Goal: Use online tool/utility: Utilize a website feature to perform a specific function

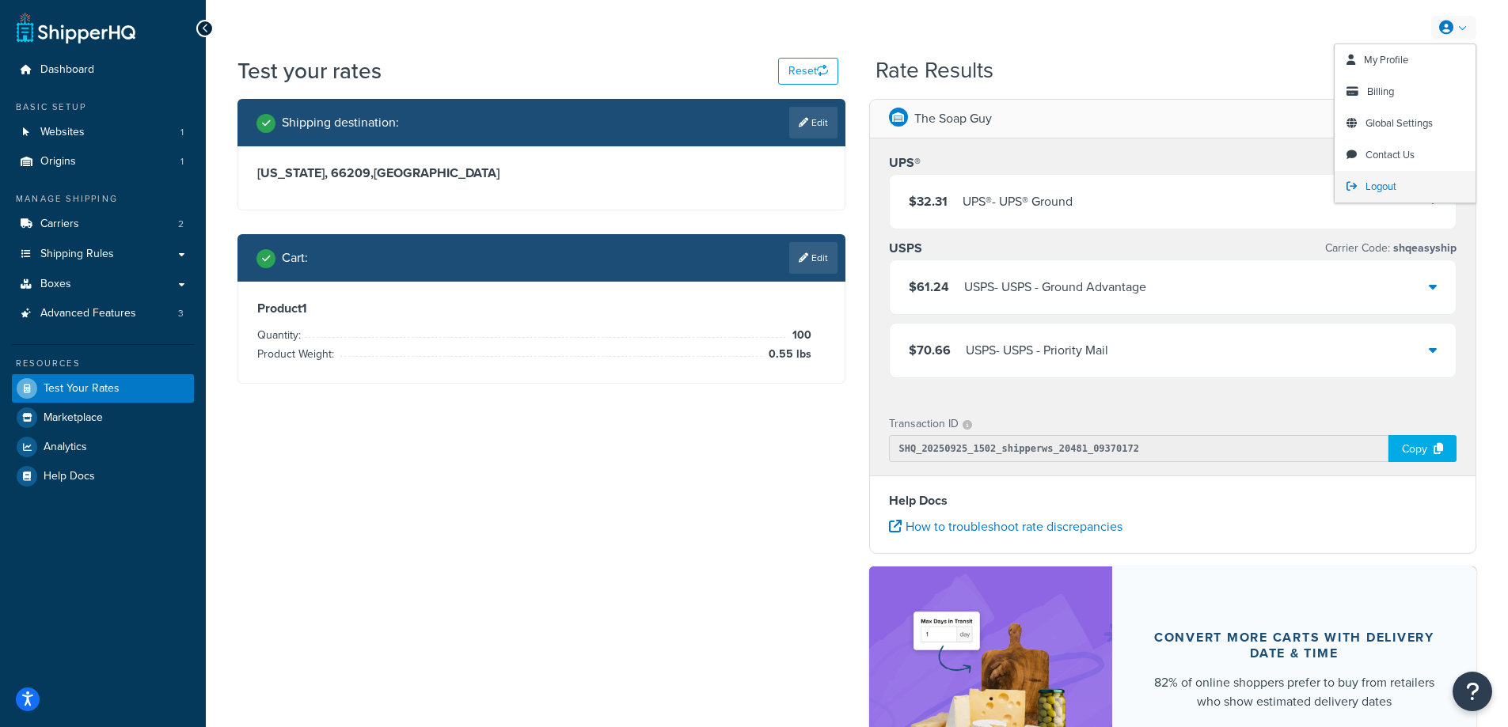
click at [1387, 184] on span "Logout" at bounding box center [1380, 186] width 31 height 15
click at [1379, 184] on span "Logout" at bounding box center [1380, 186] width 31 height 15
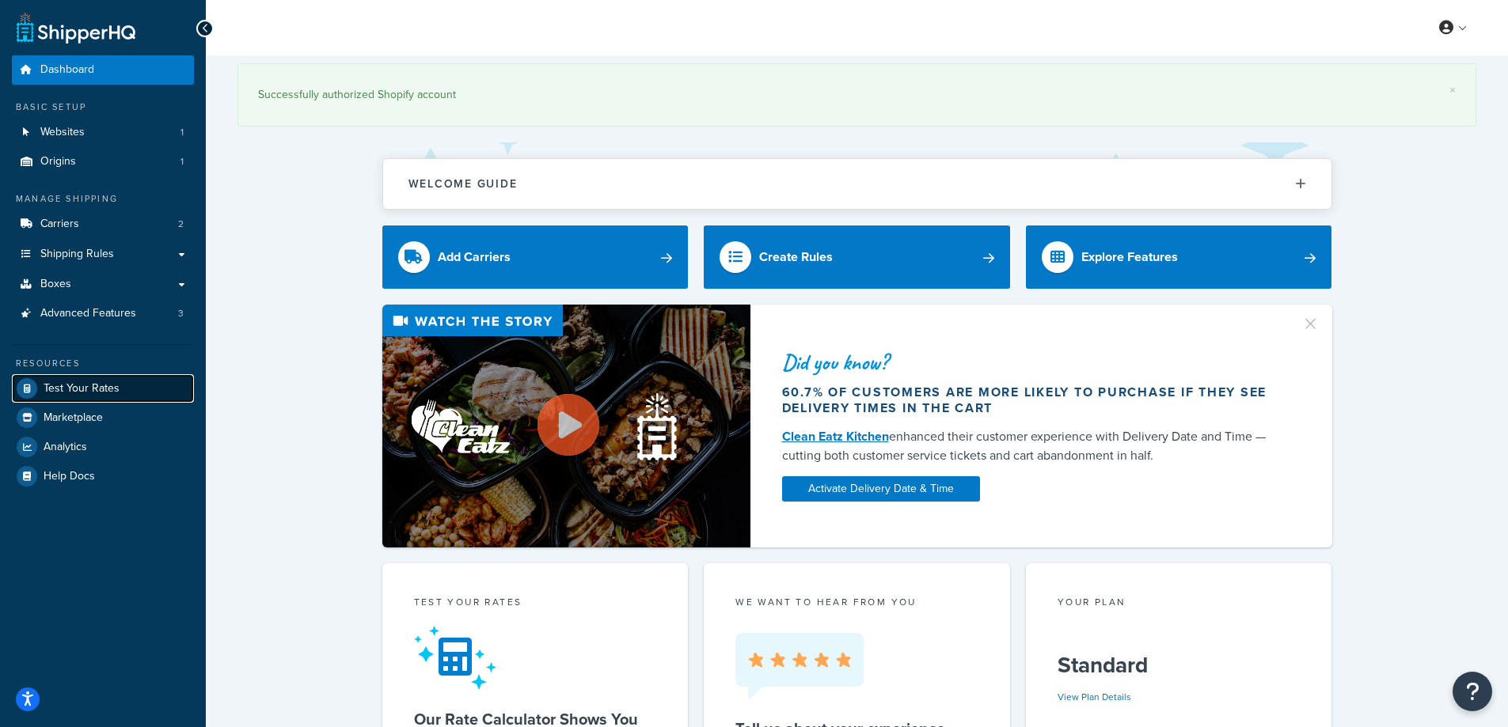
click at [99, 389] on span "Test Your Rates" at bounding box center [82, 388] width 76 height 13
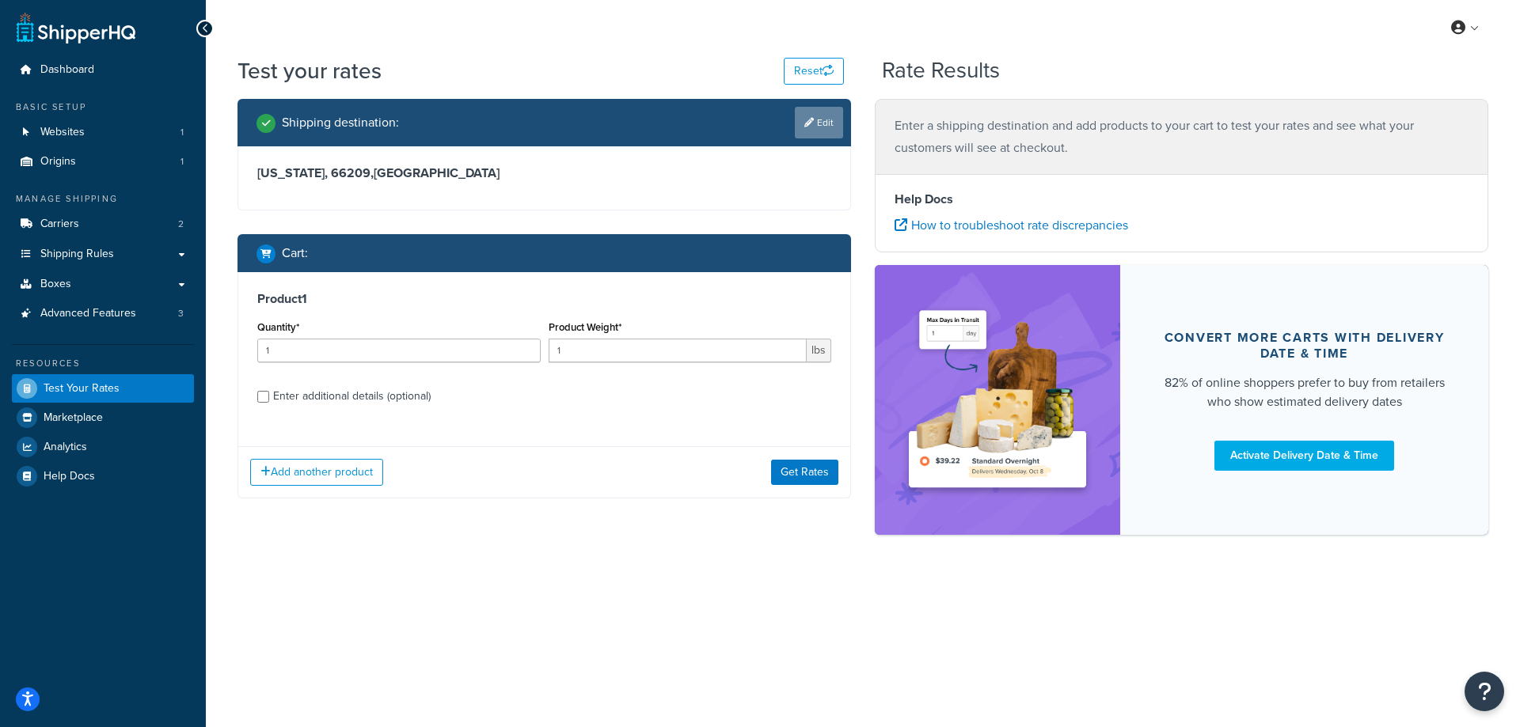
click at [828, 120] on link "Edit" at bounding box center [819, 123] width 48 height 32
select select "KS"
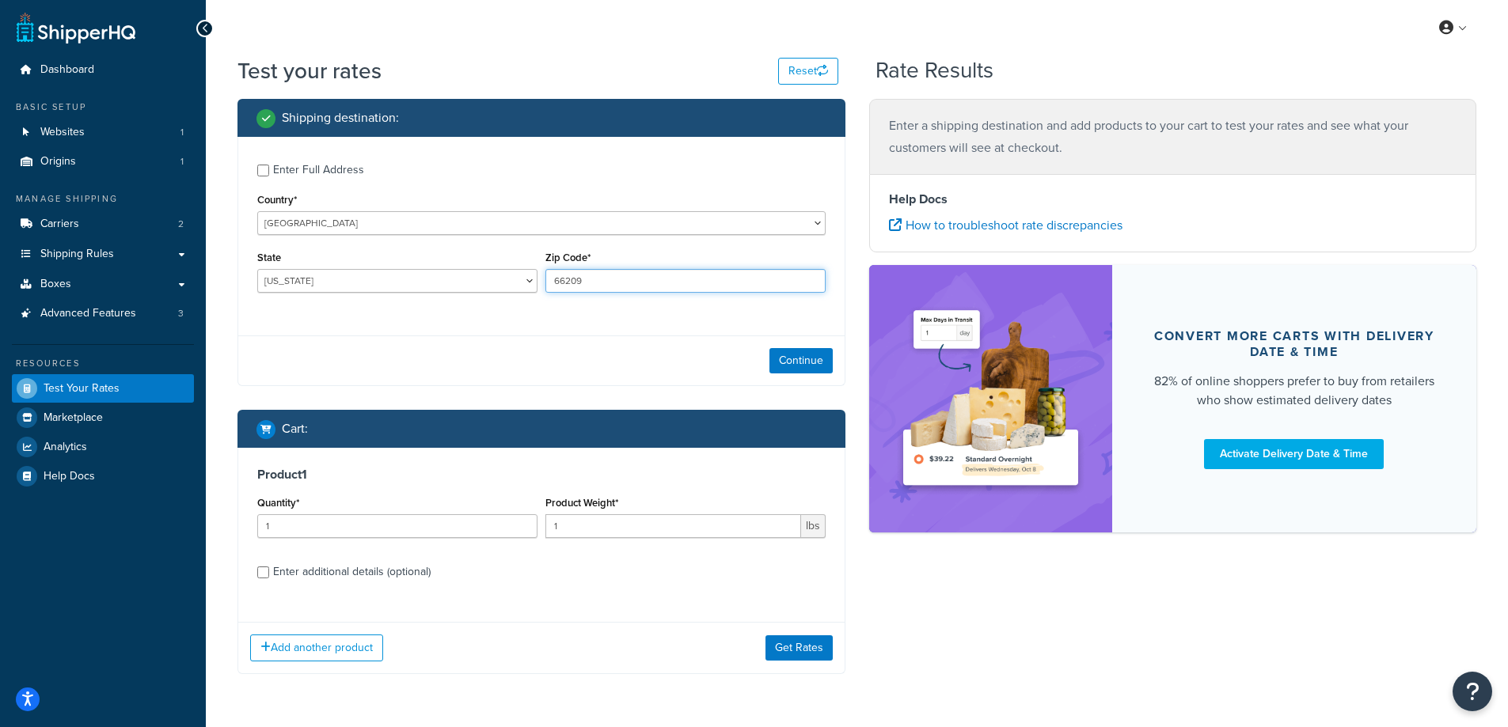
drag, startPoint x: 608, startPoint y: 282, endPoint x: 550, endPoint y: 283, distance: 57.8
click at [550, 283] on input "66209" at bounding box center [685, 281] width 280 height 24
paste input "90704"
type input "90704"
click at [469, 317] on div "Enter Full Address Country* [GEOGRAPHIC_DATA] [GEOGRAPHIC_DATA] [GEOGRAPHIC_DAT…" at bounding box center [541, 230] width 606 height 187
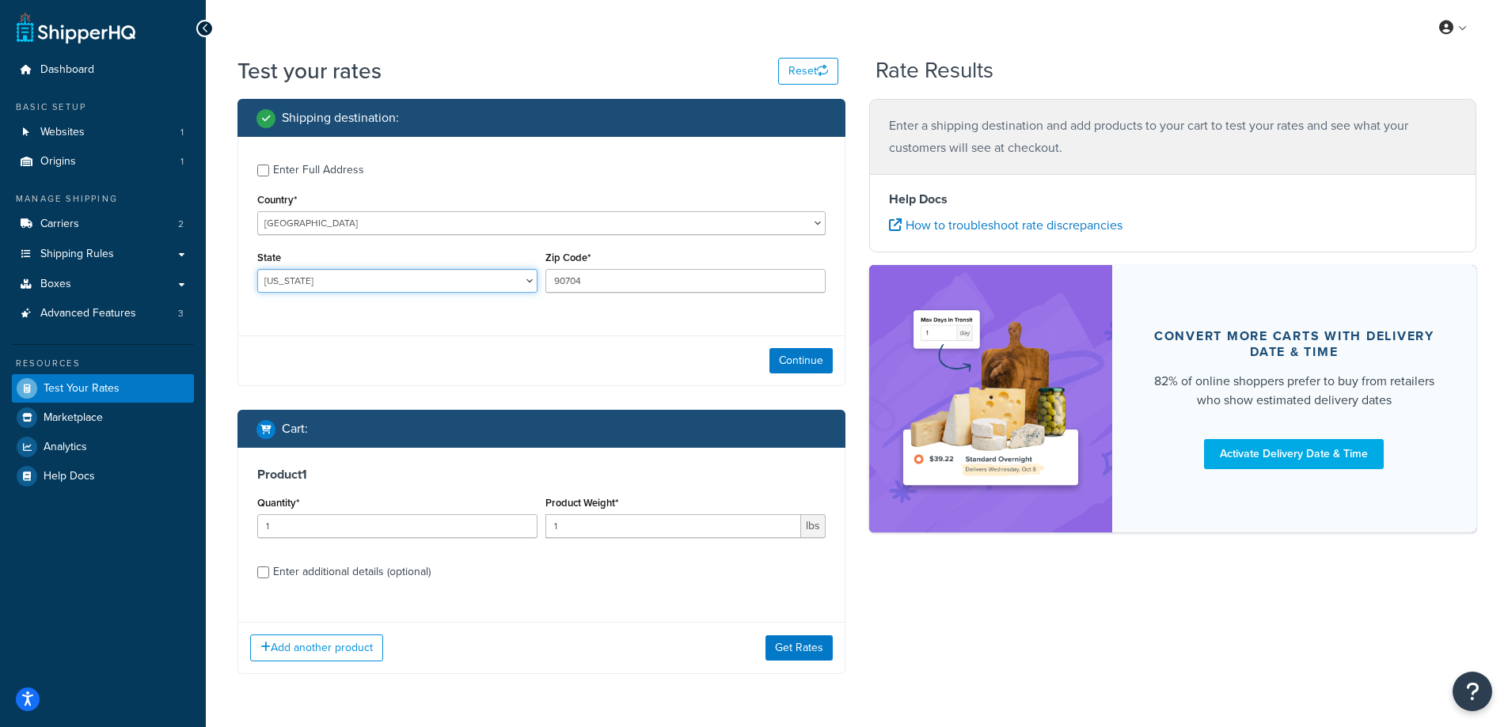
click at [335, 281] on select "[US_STATE] [US_STATE] [US_STATE] [US_STATE] [US_STATE] Armed Forces Americas Ar…" at bounding box center [397, 281] width 280 height 24
select select "CA"
click at [257, 269] on select "[US_STATE] [US_STATE] [US_STATE] [US_STATE] [US_STATE] Armed Forces Americas Ar…" at bounding box center [397, 281] width 280 height 24
click at [418, 307] on div "Enter Full Address Country* [GEOGRAPHIC_DATA] [GEOGRAPHIC_DATA] [GEOGRAPHIC_DAT…" at bounding box center [541, 230] width 606 height 187
click at [801, 365] on button "Continue" at bounding box center [800, 360] width 63 height 25
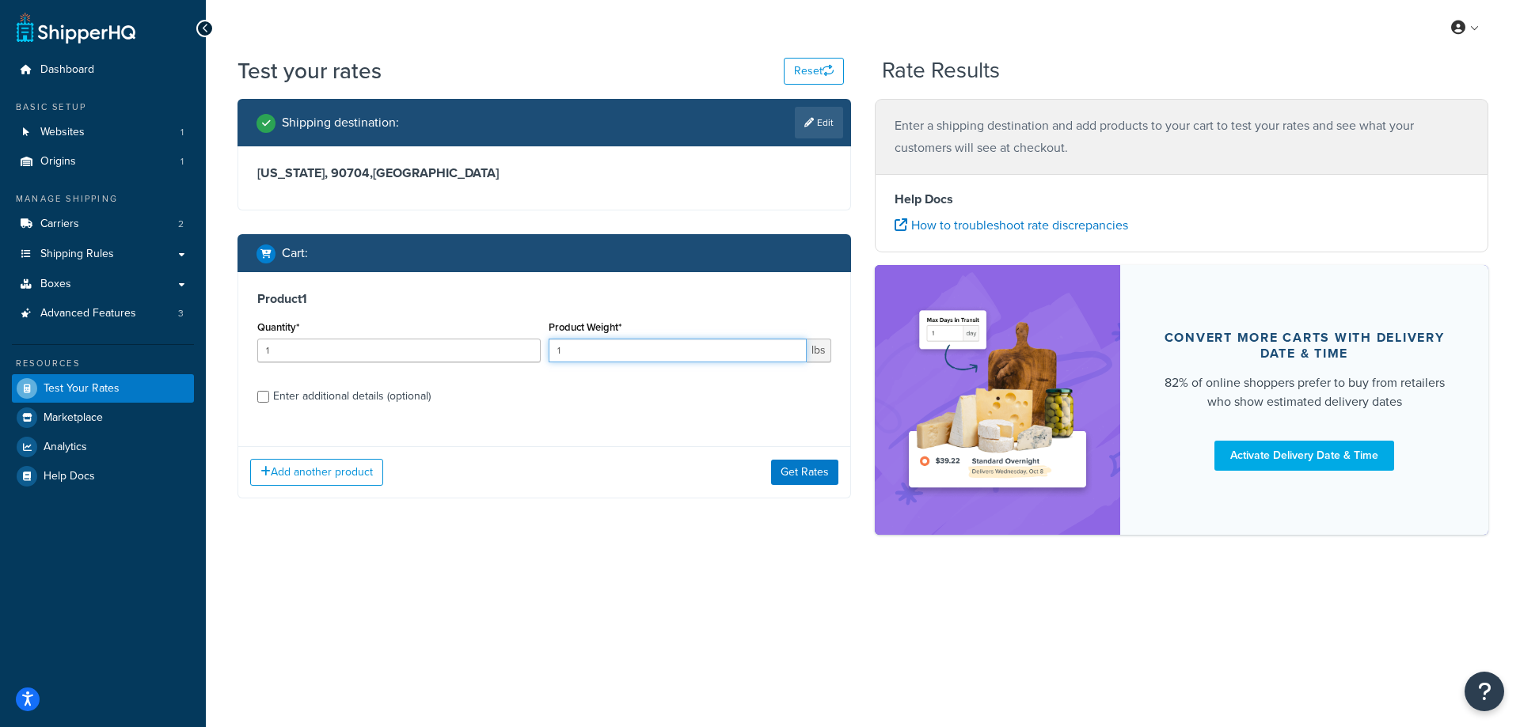
drag, startPoint x: 572, startPoint y: 353, endPoint x: 553, endPoint y: 351, distance: 19.1
click at [553, 351] on input "1" at bounding box center [678, 351] width 259 height 24
paste input "2.52"
type input "2.52"
click at [413, 352] on input "1" at bounding box center [398, 351] width 283 height 24
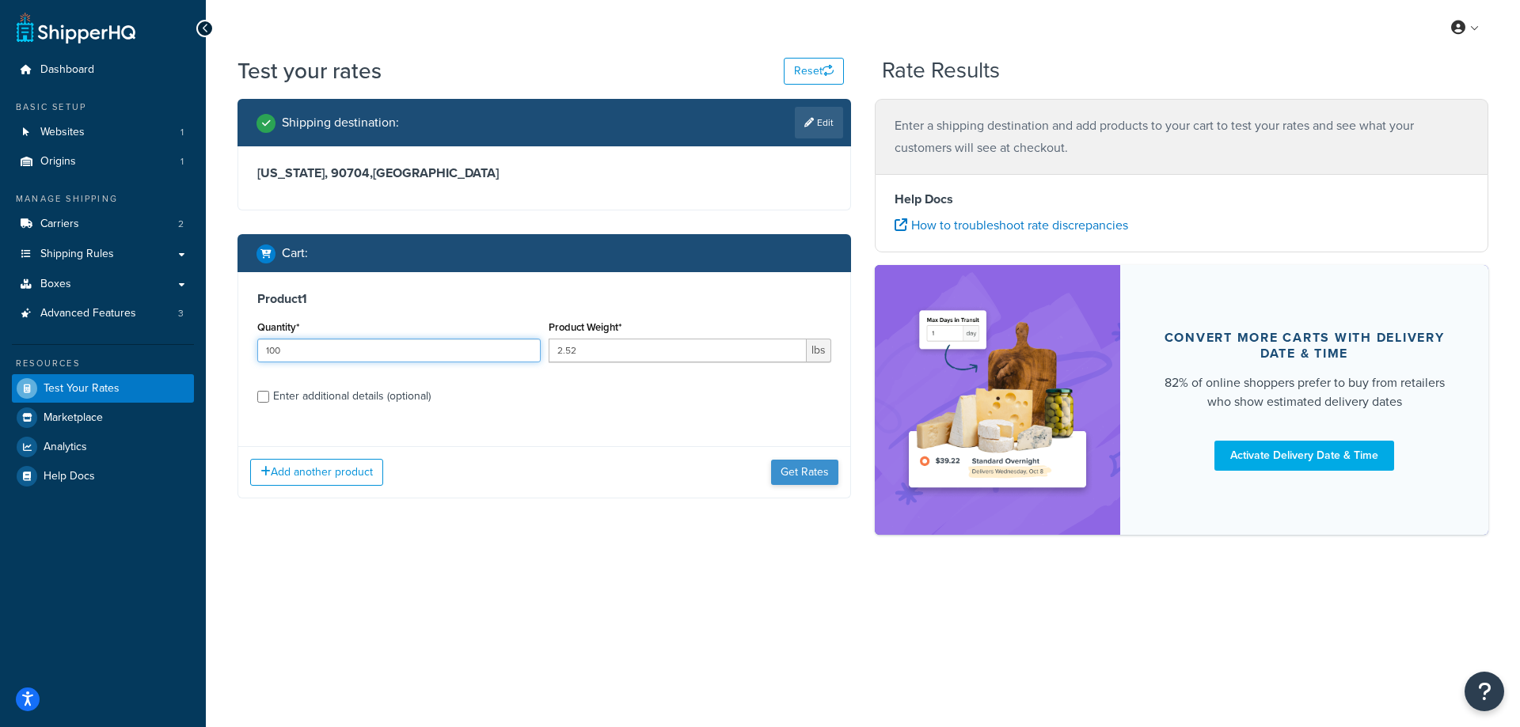
type input "100"
click at [786, 476] on button "Get Rates" at bounding box center [804, 472] width 67 height 25
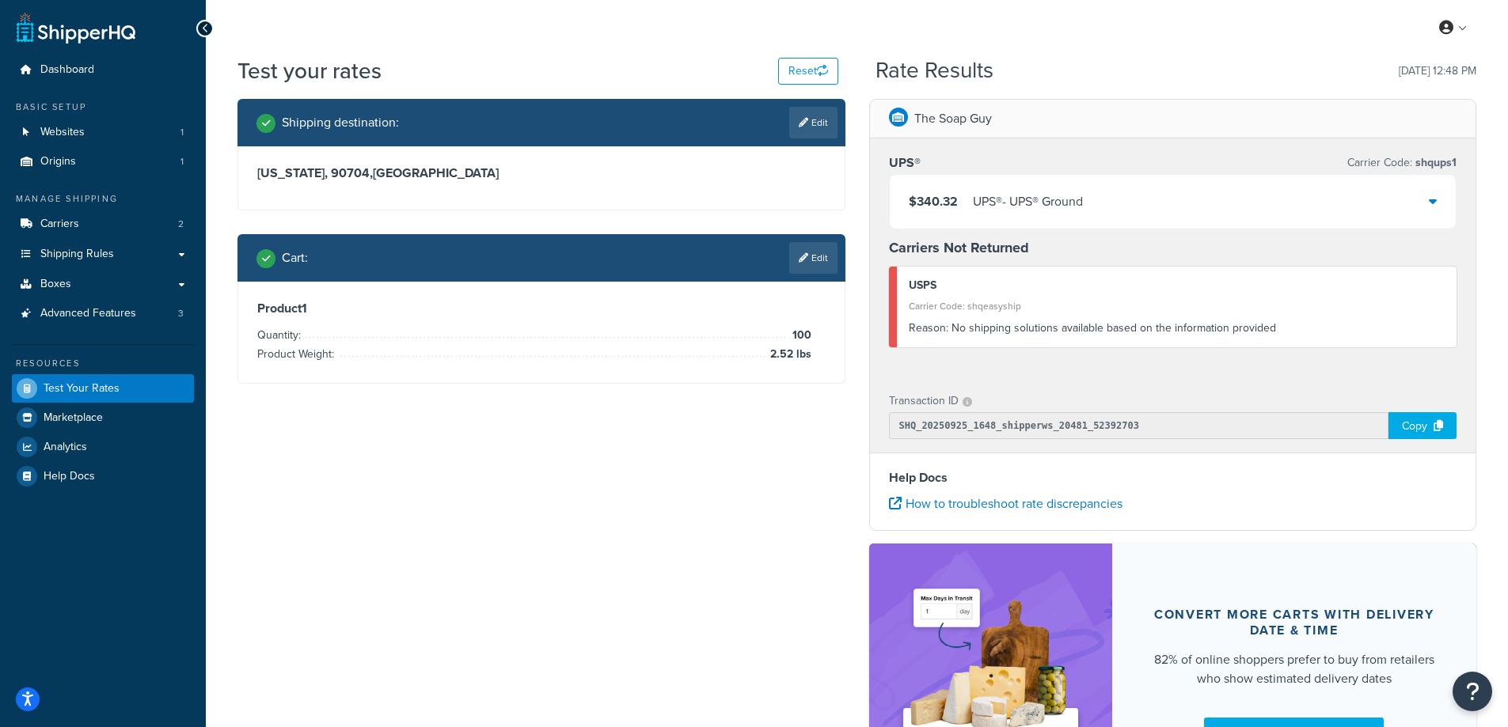
click at [720, 502] on div "Shipping destination : Edit [US_STATE], 90704 , [GEOGRAPHIC_DATA] Cart : Edit P…" at bounding box center [857, 463] width 1262 height 728
click at [814, 261] on link "Edit" at bounding box center [813, 258] width 48 height 32
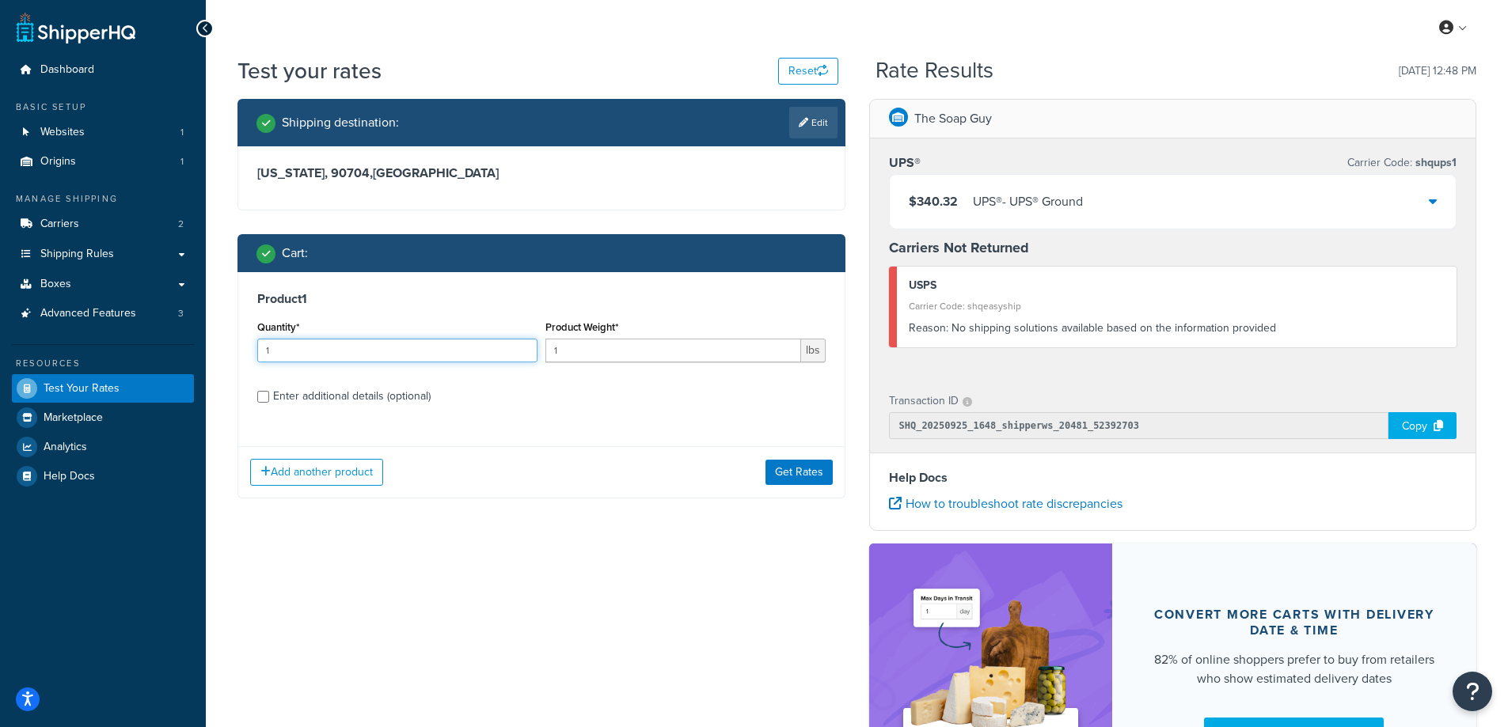
click at [385, 355] on input "1" at bounding box center [397, 351] width 280 height 24
type input "100"
click at [594, 356] on input "1" at bounding box center [673, 351] width 256 height 24
type input ".25"
click at [784, 482] on button "Get Rates" at bounding box center [798, 472] width 67 height 25
